Goal: Task Accomplishment & Management: Manage account settings

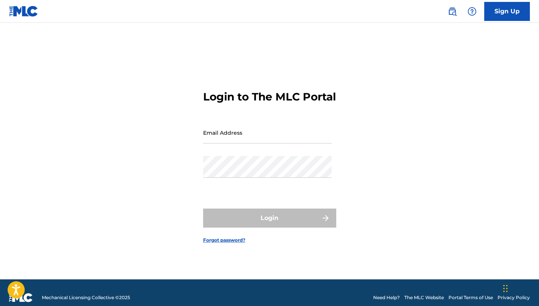
click at [246, 133] on input "Email Address" at bounding box center [267, 133] width 128 height 22
type input "[EMAIL_ADDRESS][DOMAIN_NAME]"
click at [269, 224] on button "Login" at bounding box center [269, 217] width 133 height 19
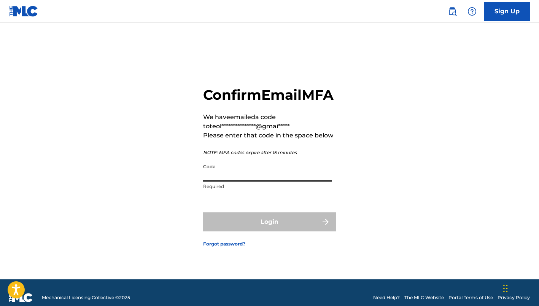
paste input "922561"
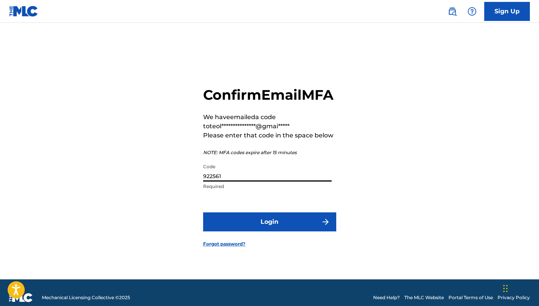
type input "922561"
click at [262, 230] on button "Login" at bounding box center [269, 221] width 133 height 19
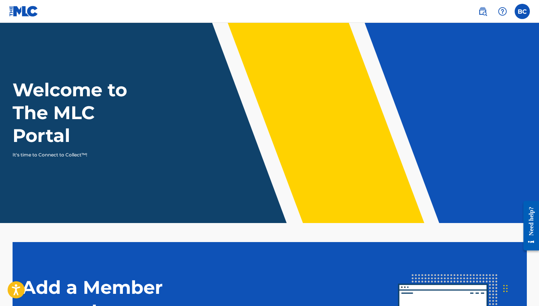
click at [523, 15] on label at bounding box center [521, 11] width 15 height 15
click at [522, 11] on input "BC [PERSON_NAME] [EMAIL_ADDRESS][DOMAIN_NAME] Notification Preferences Profile …" at bounding box center [522, 11] width 0 height 0
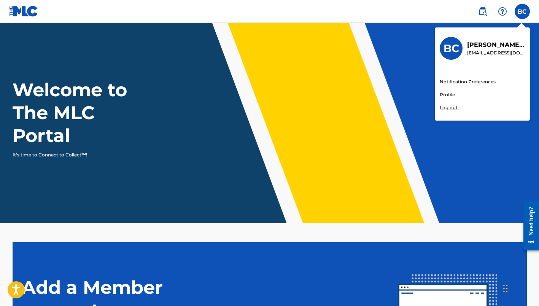
click at [447, 94] on link "Profile" at bounding box center [446, 94] width 15 height 7
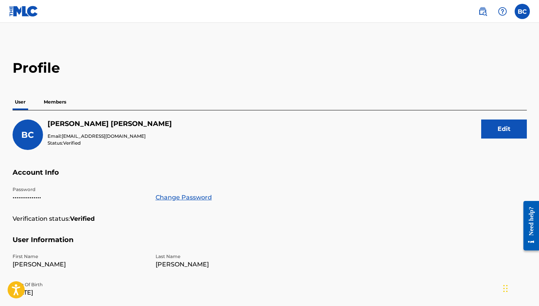
click at [522, 13] on label at bounding box center [521, 11] width 15 height 15
click at [522, 11] on input "BC [PERSON_NAME] [EMAIL_ADDRESS][DOMAIN_NAME] Notification Preferences Profile …" at bounding box center [522, 11] width 0 height 0
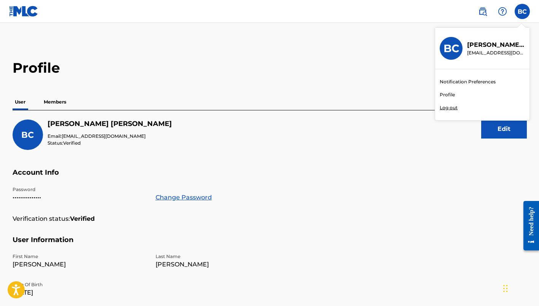
click at [453, 107] on p "Log out" at bounding box center [448, 107] width 18 height 7
click at [522, 11] on input "BC [PERSON_NAME] [EMAIL_ADDRESS][DOMAIN_NAME] Notification Preferences Profile …" at bounding box center [522, 11] width 0 height 0
